Goal: Find specific page/section: Find specific page/section

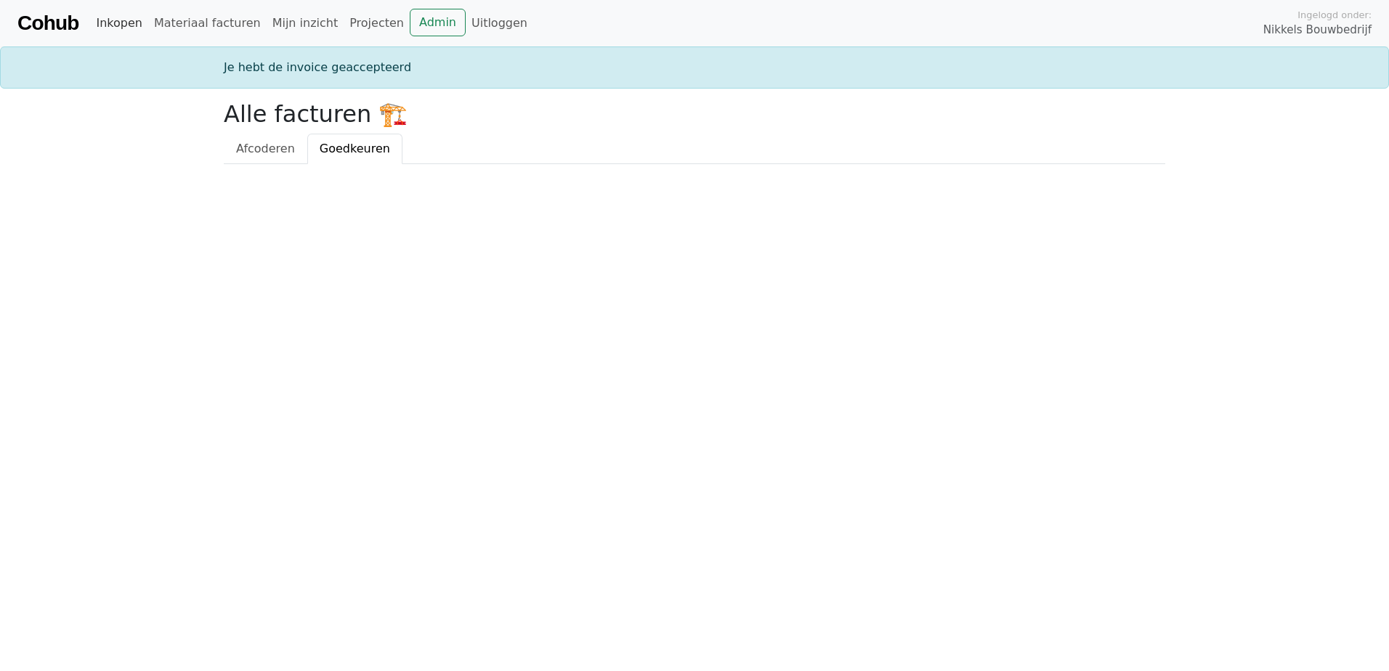
click at [115, 25] on link "Inkopen" at bounding box center [118, 23] width 57 height 29
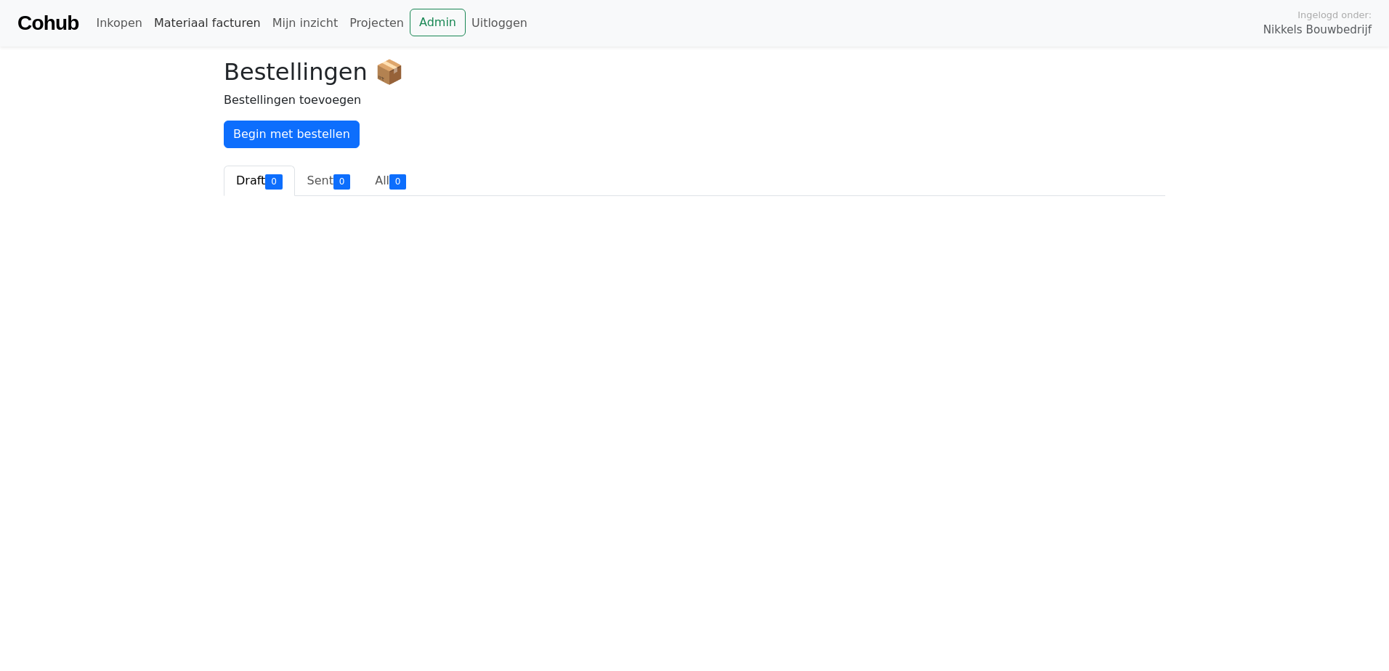
click at [182, 17] on link "Materiaal facturen" at bounding box center [207, 23] width 118 height 29
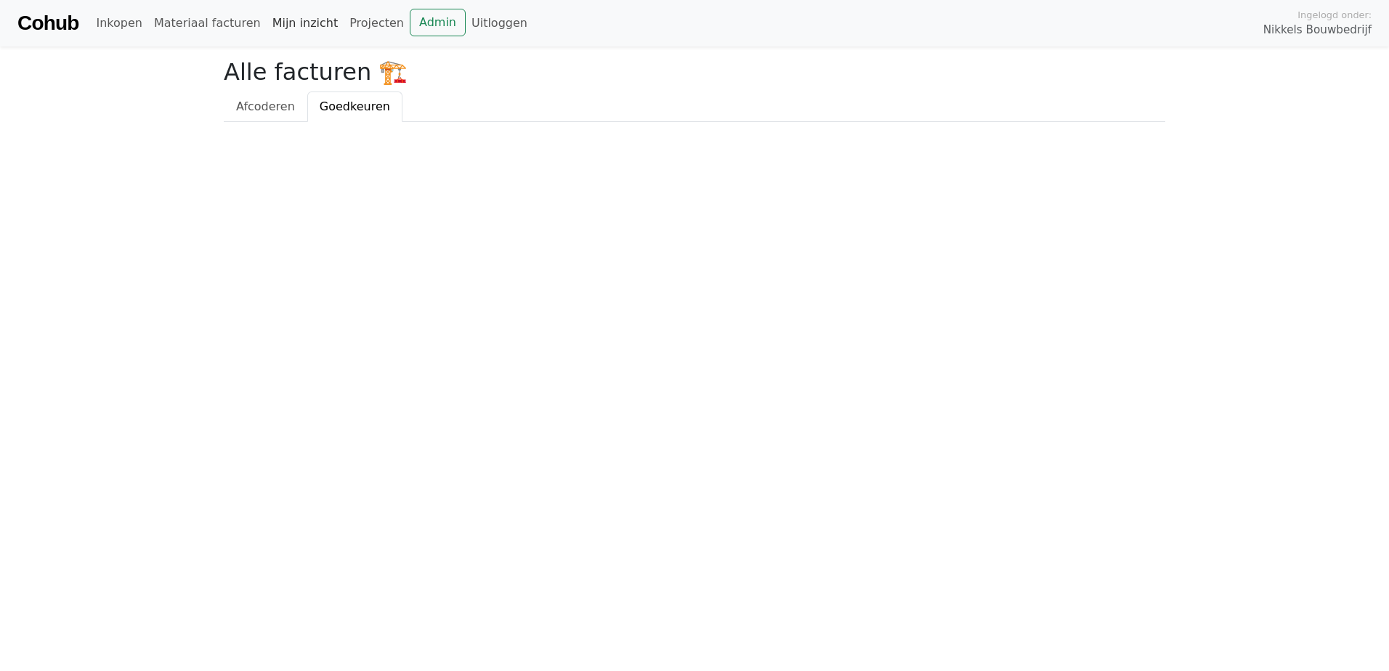
click at [292, 23] on link "Mijn inzicht" at bounding box center [306, 23] width 78 height 29
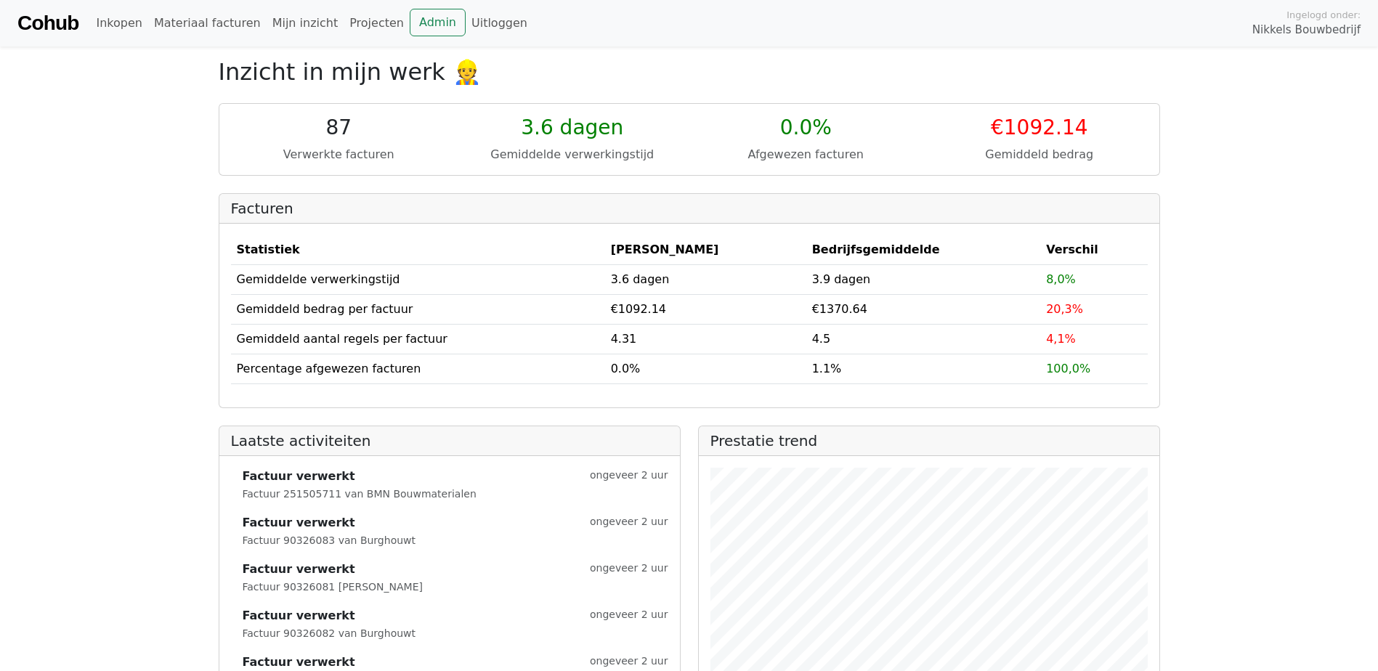
scroll to position [59, 0]
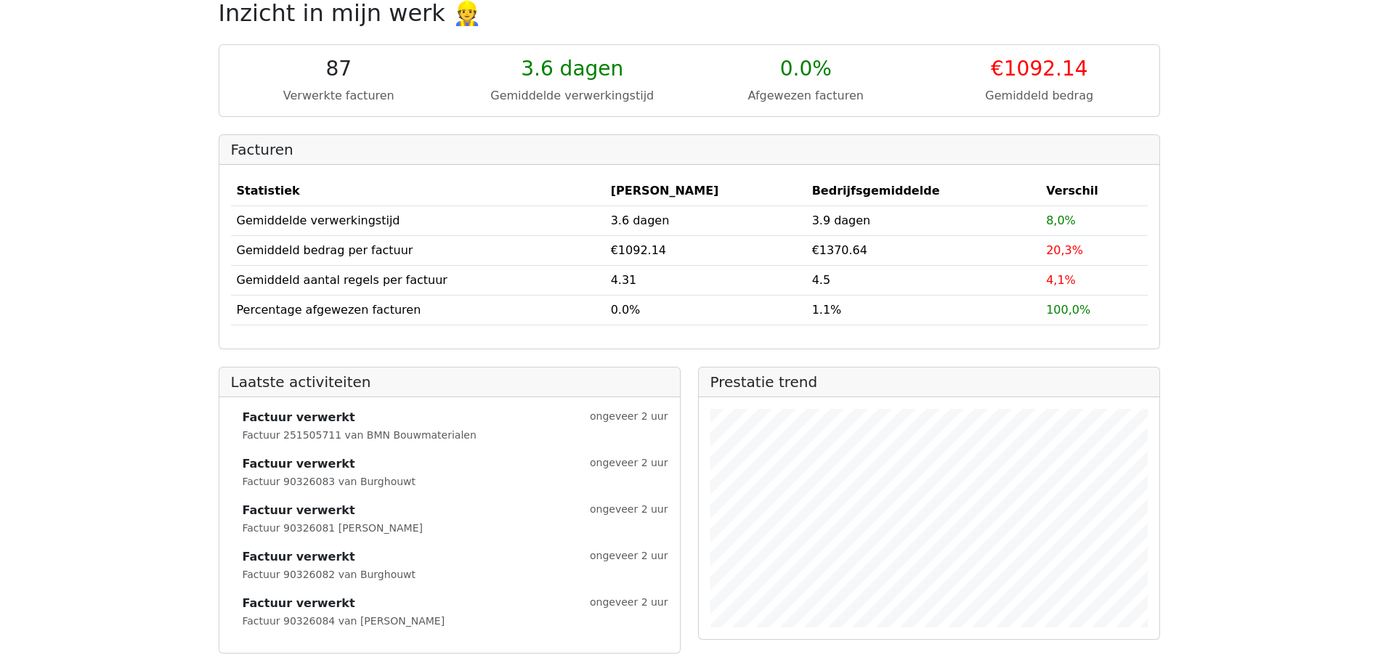
click at [293, 485] on small "Factuur 90326083 van Burghouwt" at bounding box center [330, 482] width 174 height 12
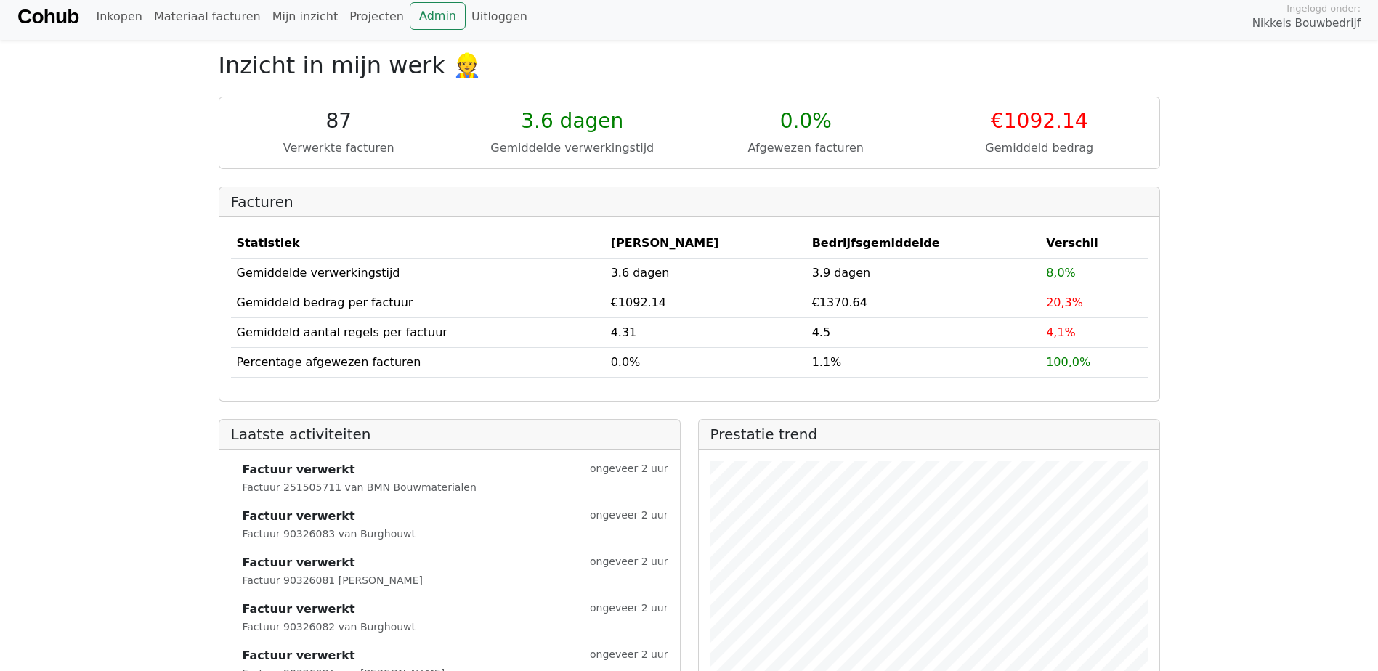
scroll to position [0, 0]
